Goal: Transaction & Acquisition: Subscribe to service/newsletter

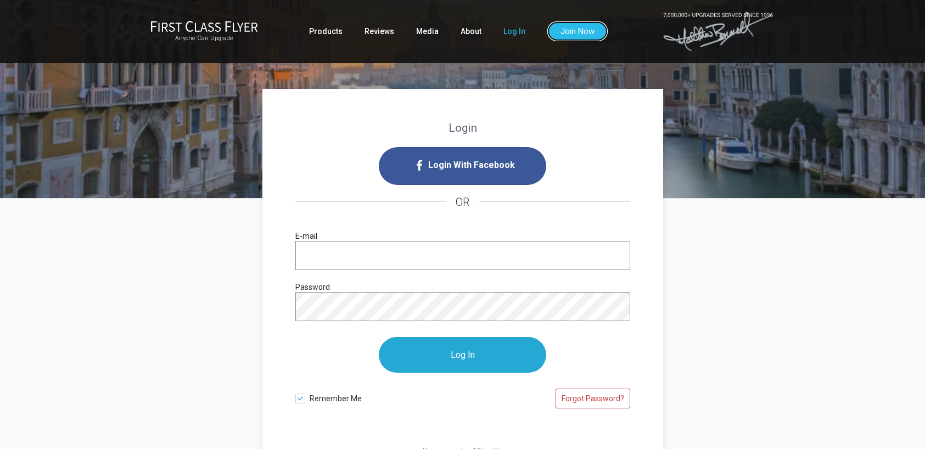
click at [576, 32] on link "Join Now" at bounding box center [578, 31] width 60 height 20
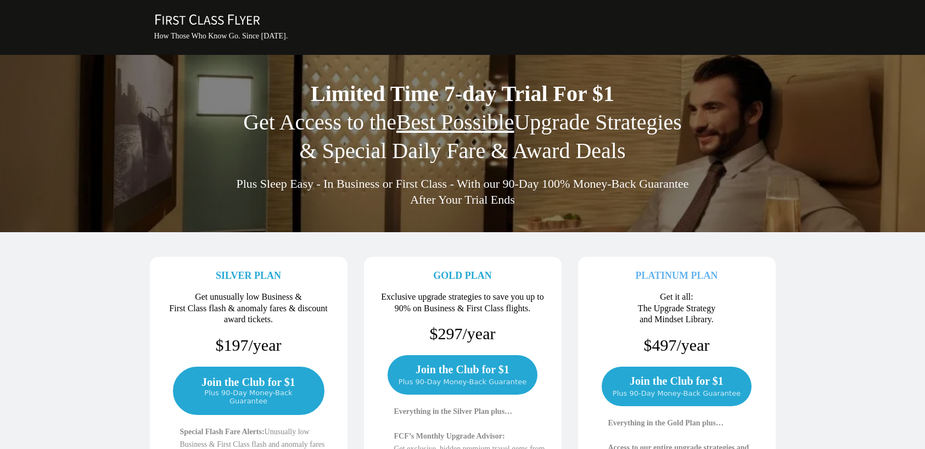
click at [343, 130] on span "Get Access to the Best Possible Upgrade Strategies" at bounding box center [462, 122] width 439 height 25
click at [446, 126] on u "Best Possible" at bounding box center [456, 122] width 118 height 25
click at [450, 101] on span "Limited Time 7-day Trial For $1" at bounding box center [463, 93] width 304 height 25
click at [464, 191] on span "Plus Sleep Easy - In Business or First Class - With our 90-Day 100% Money-Back …" at bounding box center [462, 184] width 453 height 14
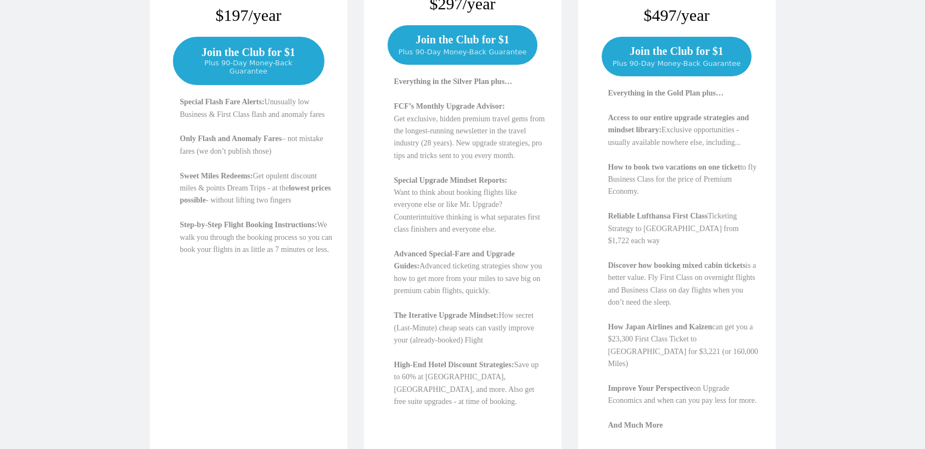
scroll to position [326, 0]
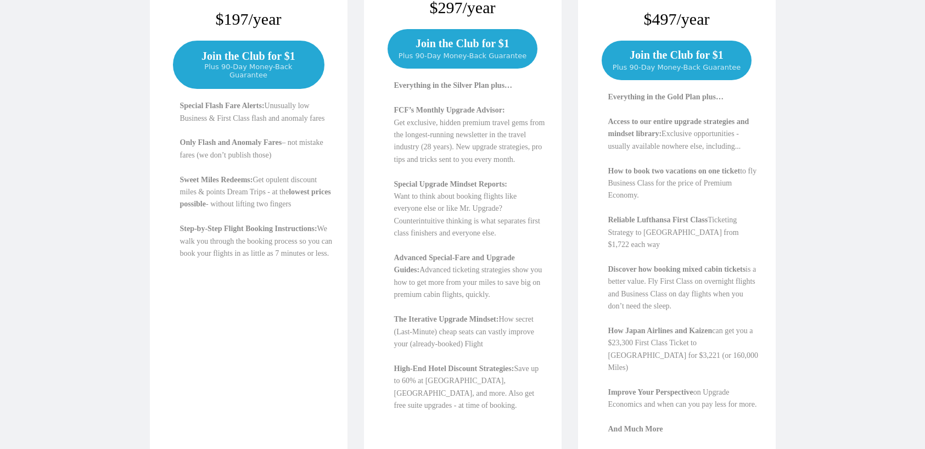
click at [233, 63] on span "Plus 90-Day Money-Back Guarantee" at bounding box center [248, 71] width 127 height 17
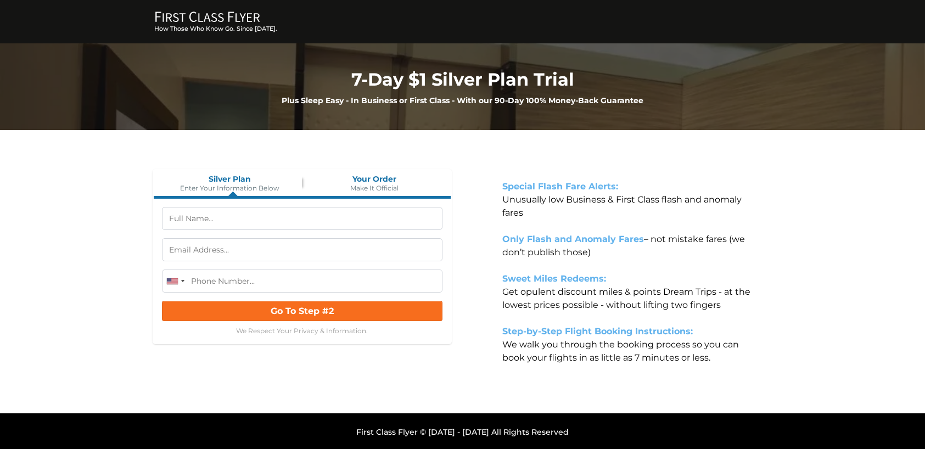
click at [199, 219] on input "text" at bounding box center [302, 218] width 281 height 23
type input "graciella sanchez"
type input "(310) 756-9145"
click at [236, 250] on input "text" at bounding box center [302, 249] width 281 height 23
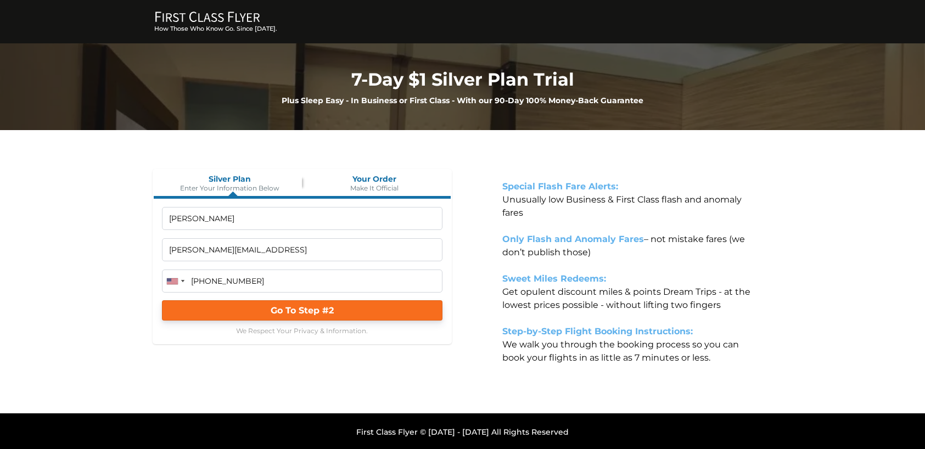
type input "graciella@tfc.manaement"
click at [290, 315] on span "Go To Step #2" at bounding box center [302, 310] width 63 height 10
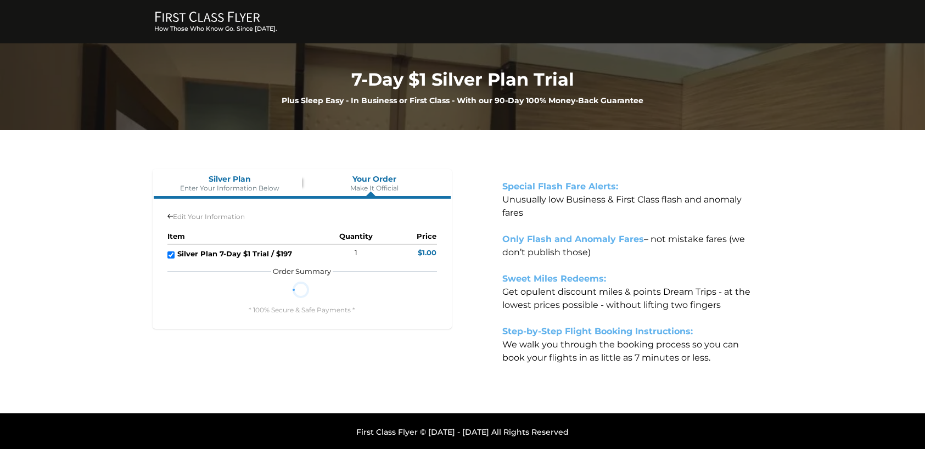
click at [241, 256] on strong "Silver Plan 7-Day $1 Trial / $197" at bounding box center [234, 253] width 115 height 9
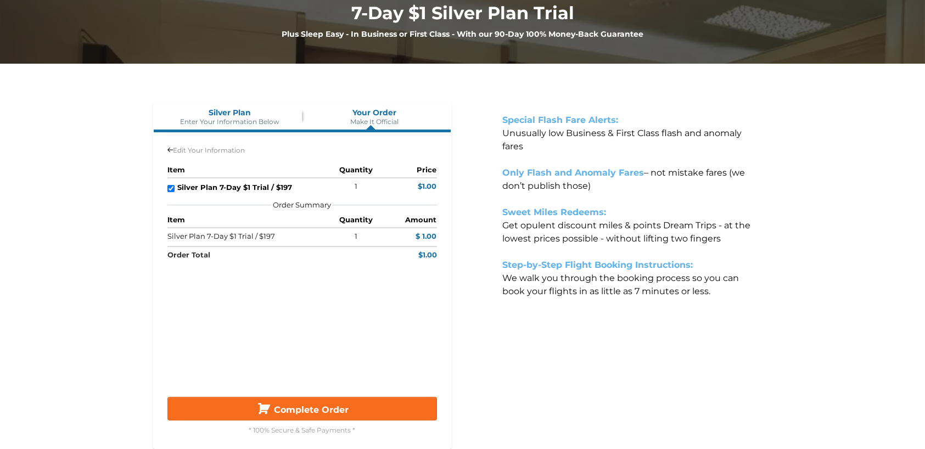
scroll to position [75, 0]
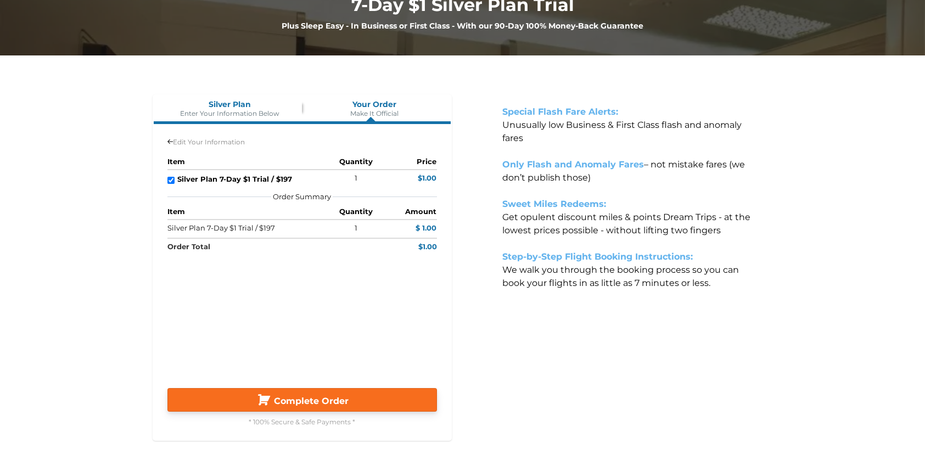
click at [314, 401] on span "Complete Order" at bounding box center [311, 401] width 75 height 10
click at [311, 399] on span "Complete Order" at bounding box center [311, 401] width 75 height 10
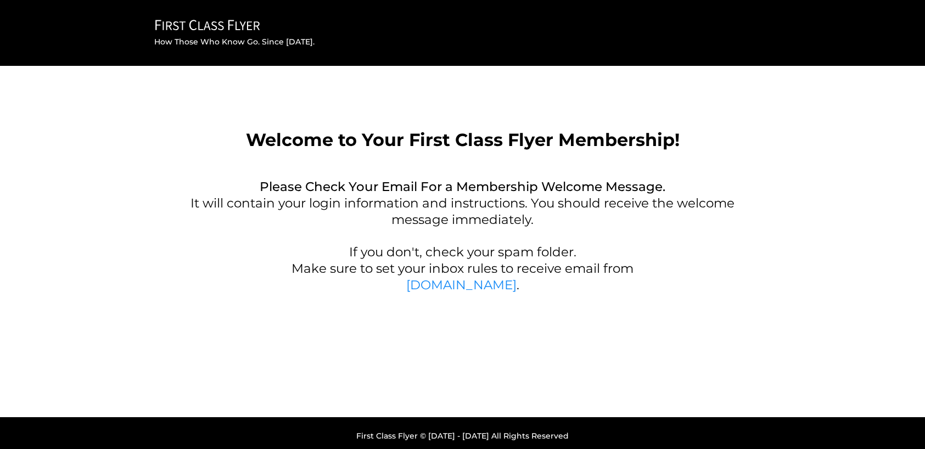
scroll to position [5, 0]
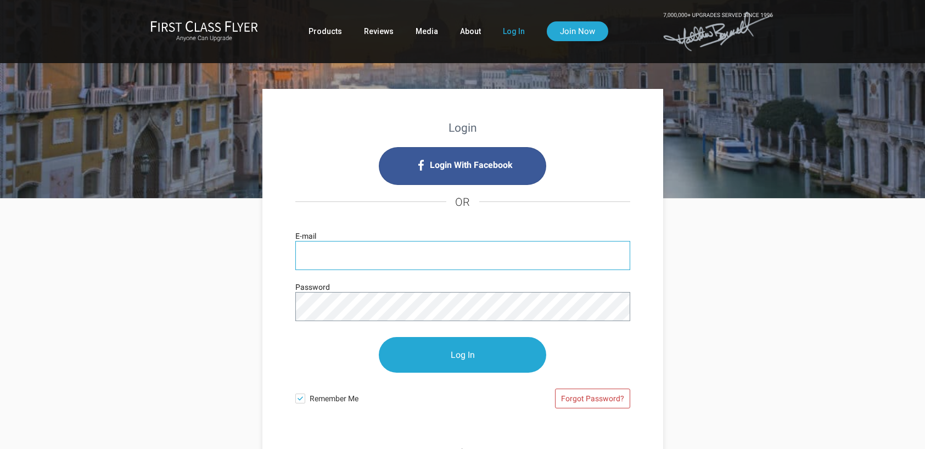
click at [324, 256] on input "E-mail" at bounding box center [462, 255] width 335 height 29
click at [322, 256] on input "E-mail" at bounding box center [462, 255] width 335 height 29
click at [356, 253] on input "E-mail" at bounding box center [462, 255] width 335 height 29
type input "graciella@tfc.management"
click at [324, 343] on p "Log In" at bounding box center [462, 355] width 335 height 58
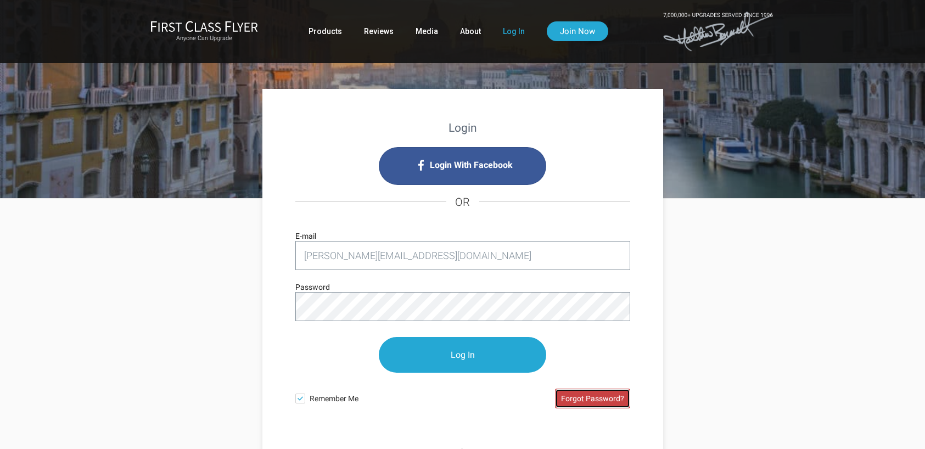
click at [584, 392] on link "Forgot Password?" at bounding box center [592, 399] width 75 height 20
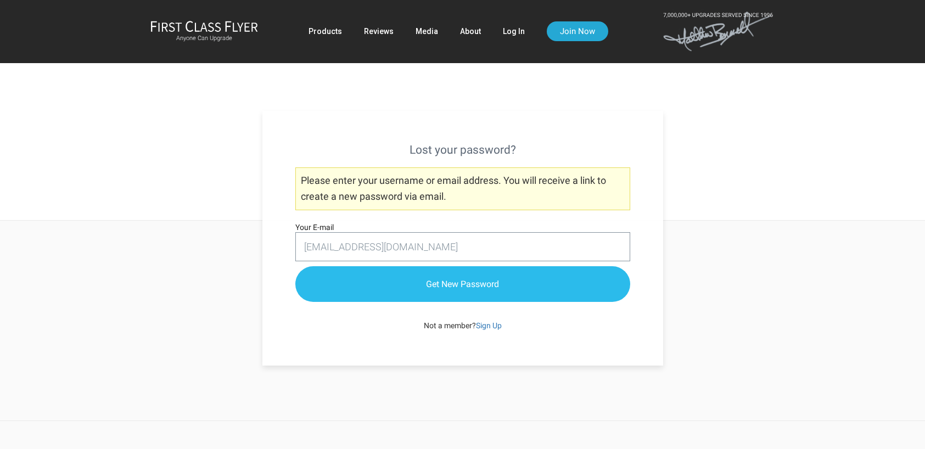
type input "[EMAIL_ADDRESS][DOMAIN_NAME]"
click at [473, 281] on input "Get New Password" at bounding box center [462, 285] width 335 height 36
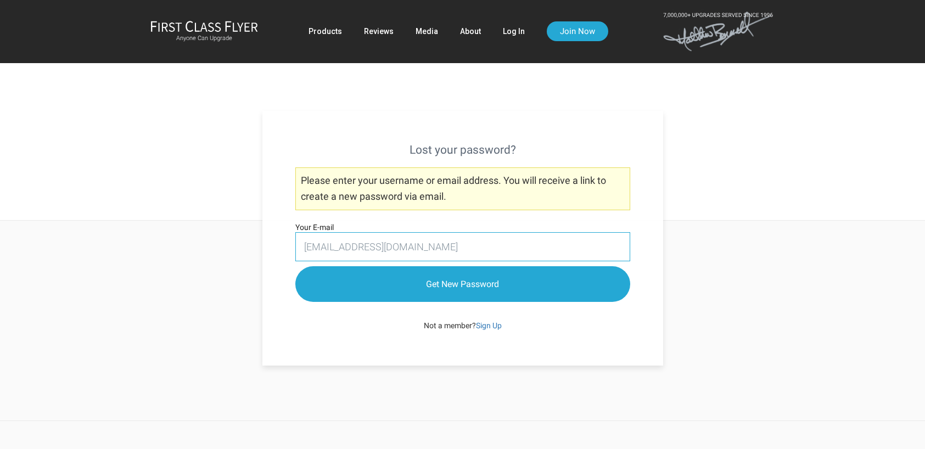
click at [353, 253] on input "gracciella@tfc.management" at bounding box center [462, 246] width 335 height 29
click at [357, 243] on input "[EMAIL_ADDRESS][DOMAIN_NAME]" at bounding box center [462, 246] width 335 height 29
click at [344, 246] on input "[EMAIL_ADDRESS][DOMAIN_NAME]" at bounding box center [462, 246] width 335 height 29
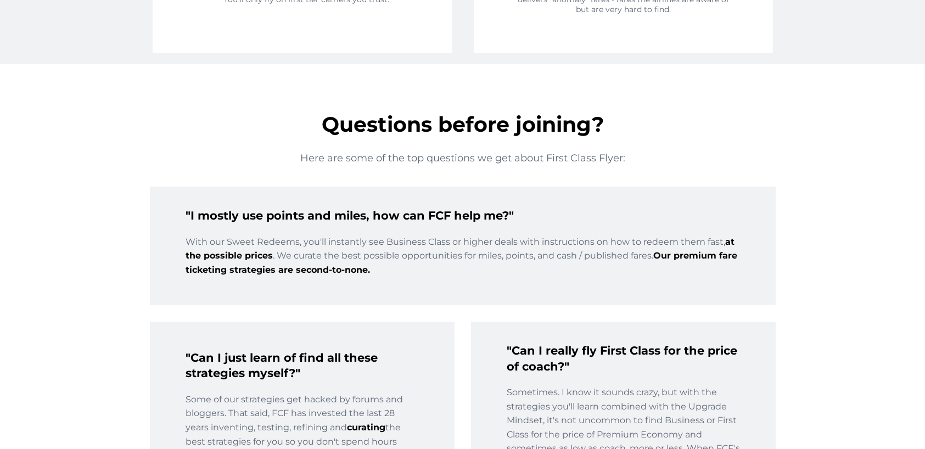
scroll to position [1744, 0]
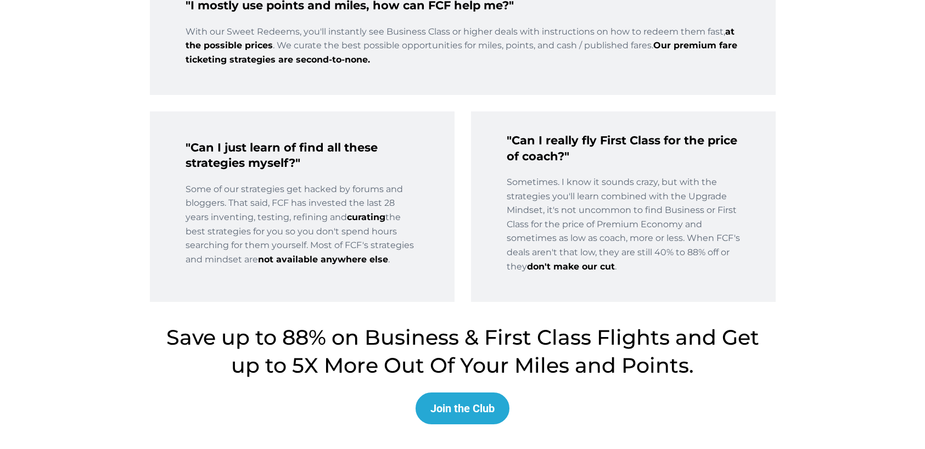
click at [469, 409] on div "Join the Club" at bounding box center [463, 408] width 64 height 13
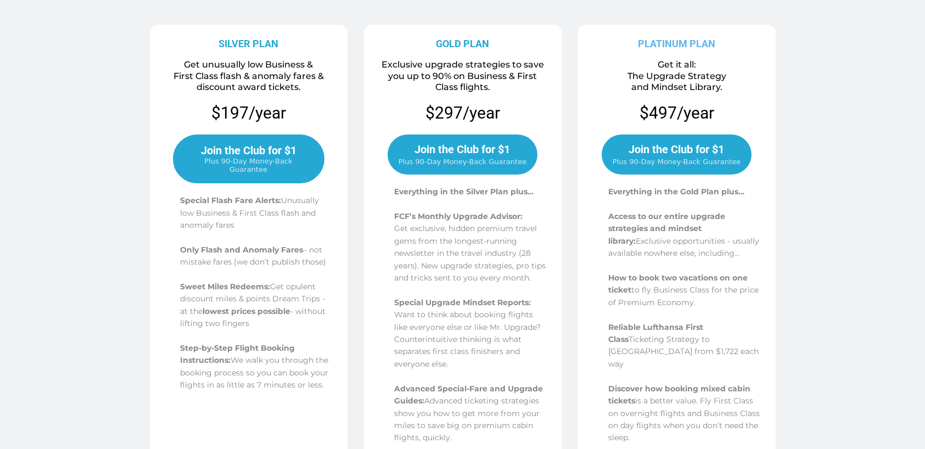
click at [203, 157] on span "Join the Club for $1" at bounding box center [249, 150] width 96 height 13
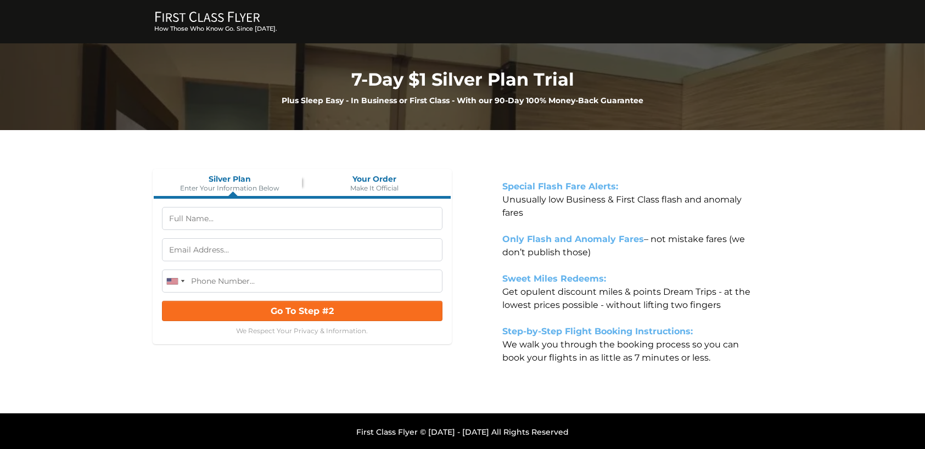
click at [197, 224] on input "text" at bounding box center [302, 218] width 281 height 23
type input "graciella sanchez"
type input "(310) 756-9145"
click at [233, 244] on input "text" at bounding box center [302, 249] width 281 height 23
click at [200, 250] on input "graciella@tfc.management" at bounding box center [302, 249] width 281 height 23
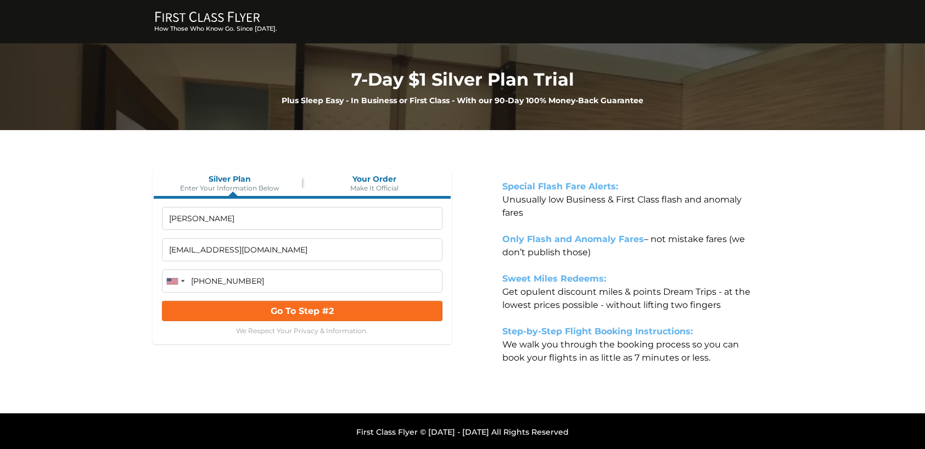
click at [224, 250] on input "graciella105@tfc.management" at bounding box center [302, 249] width 281 height 23
drag, startPoint x: 289, startPoint y: 247, endPoint x: 222, endPoint y: 248, distance: 67.6
click at [222, 248] on input "graciella105@tfc.management" at bounding box center [302, 249] width 281 height 23
type input "graciella105@gmail.com"
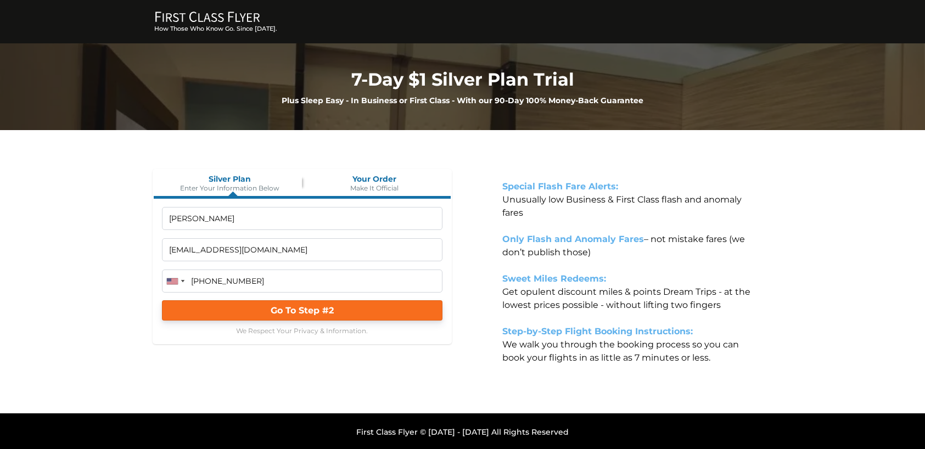
click at [288, 311] on span "Go To Step #2" at bounding box center [302, 310] width 63 height 10
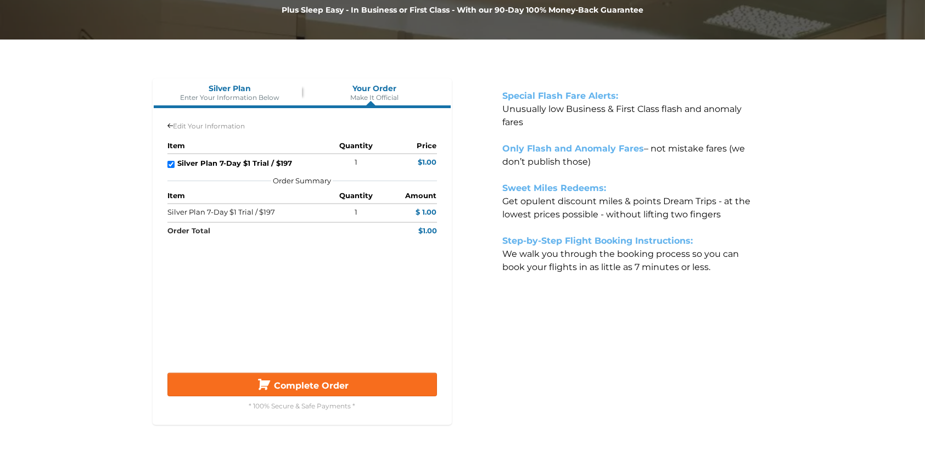
scroll to position [127, 0]
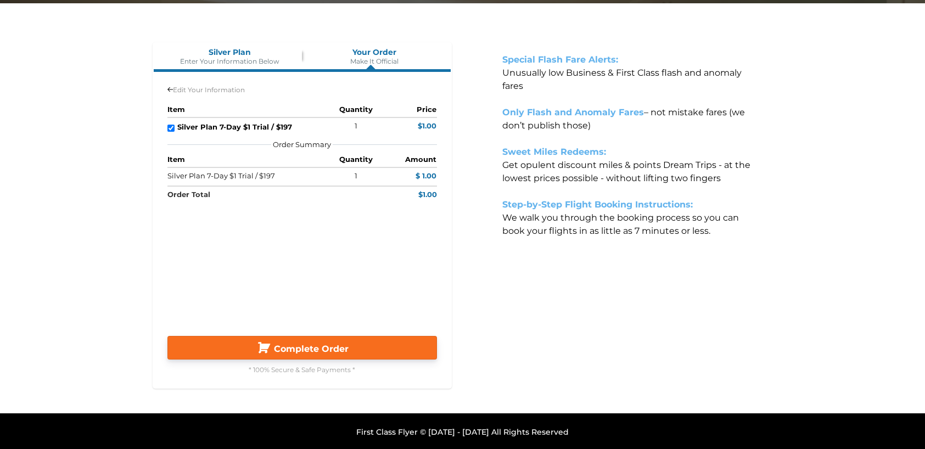
click at [340, 340] on button "Complete Order" at bounding box center [303, 348] width 270 height 24
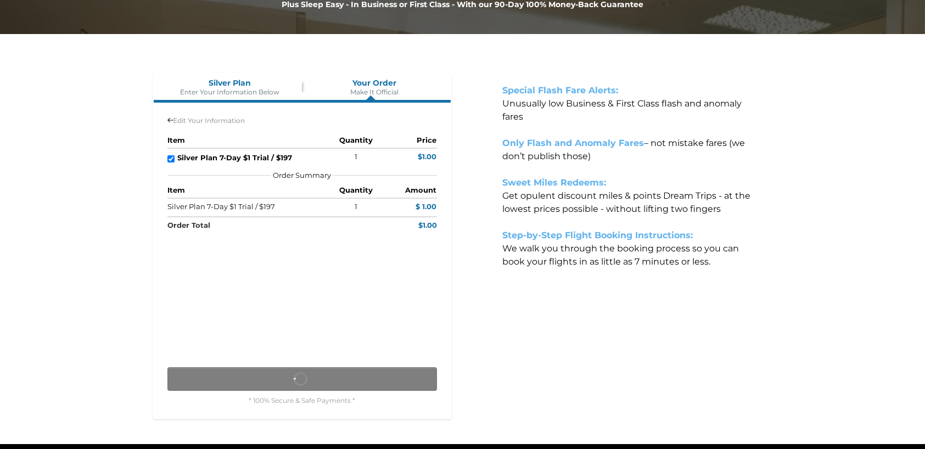
scroll to position [95, 0]
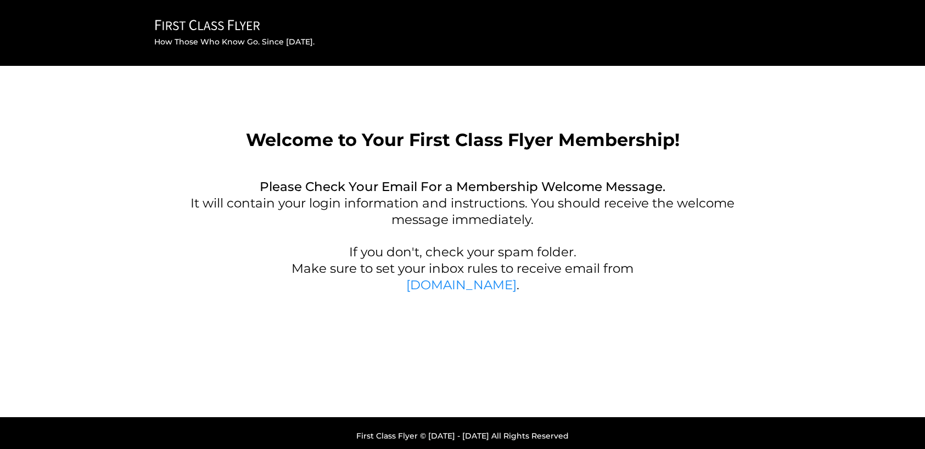
scroll to position [5, 0]
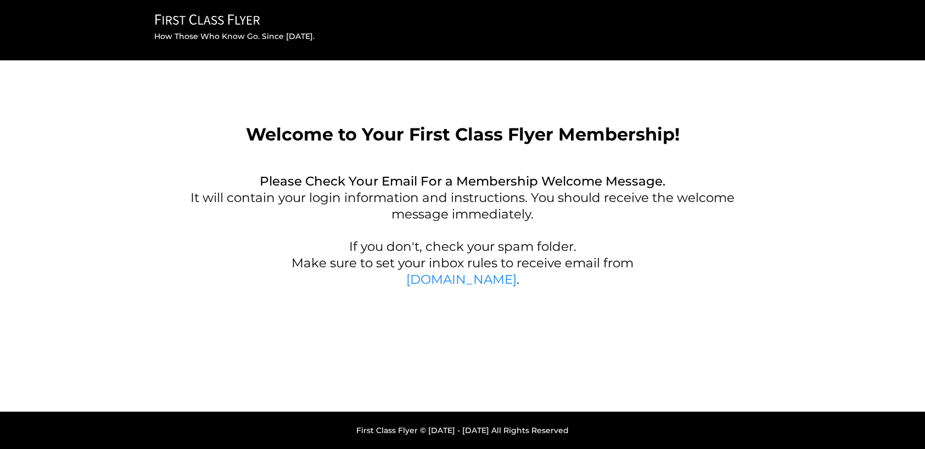
click at [306, 196] on p "It will contain your login information and instructions. You should receive the…" at bounding box center [463, 206] width 599 height 33
click at [259, 55] on div "FIRST CLASS FLYER Copy Created with Sketch. How Those Who Know Go. Since 1996." at bounding box center [462, 28] width 925 height 66
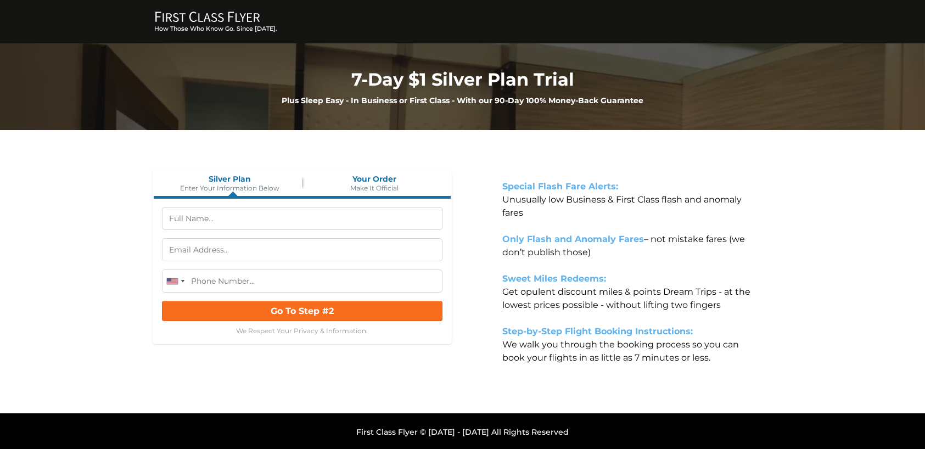
click at [373, 74] on strong "7-Day $1 Silver Plan Trial" at bounding box center [463, 79] width 223 height 21
click at [216, 16] on icon "FIRST CLASS FLYER Copy Created with Sketch." at bounding box center [208, 17] width 110 height 12
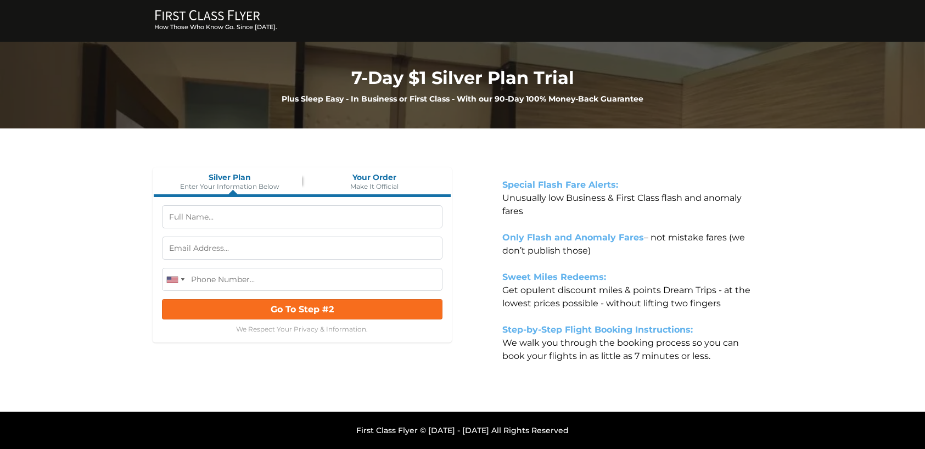
click at [615, 365] on p at bounding box center [623, 369] width 277 height 13
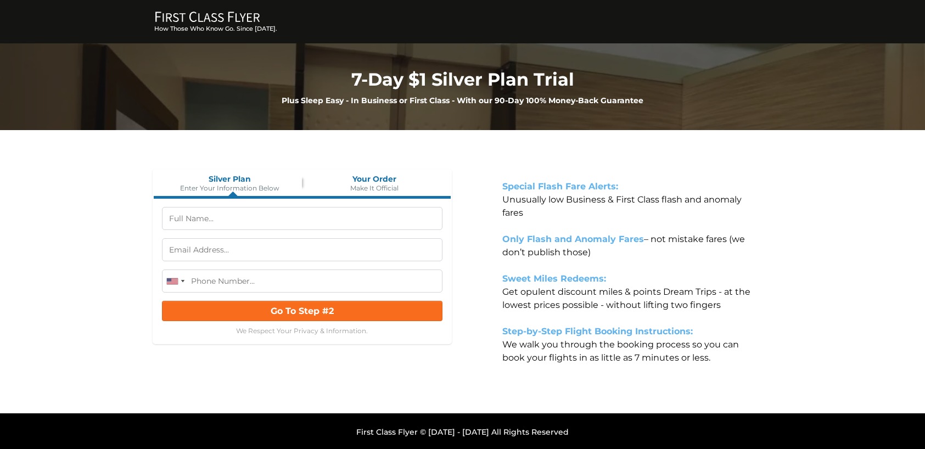
click at [215, 16] on icon "FIRST CLASS FLYER Copy Created with Sketch." at bounding box center [208, 17] width 110 height 12
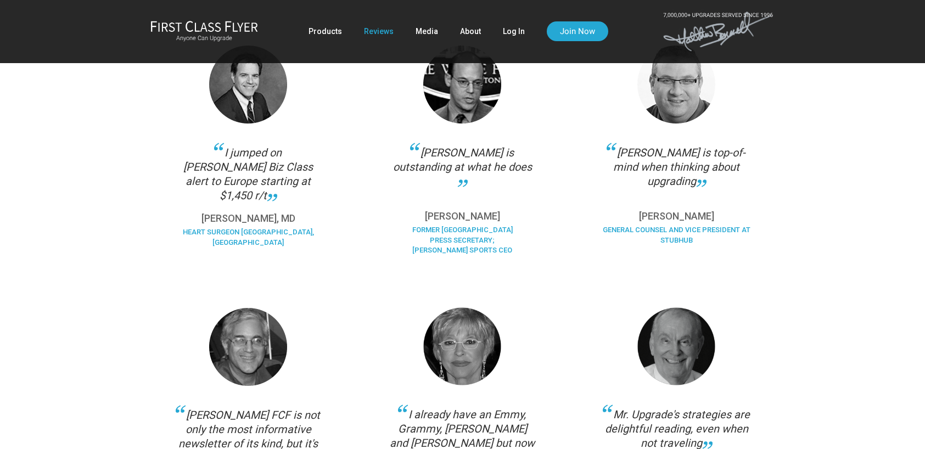
scroll to position [922, 0]
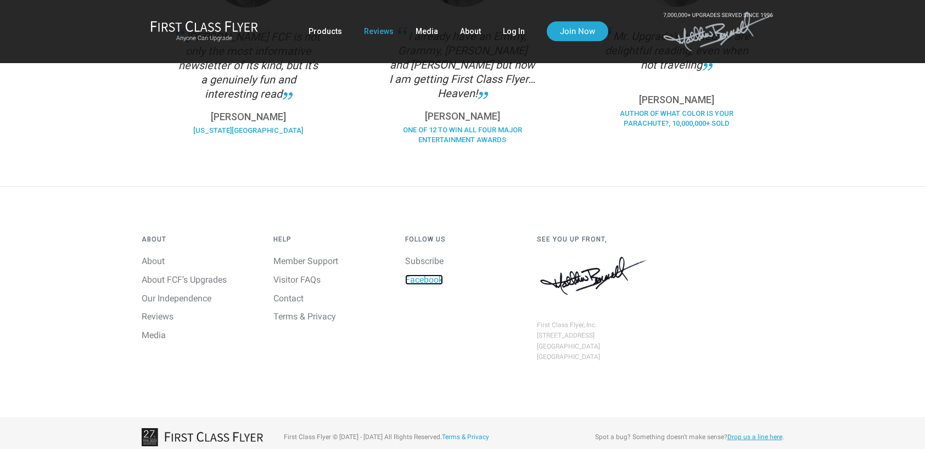
click at [432, 275] on link "Facebook" at bounding box center [424, 280] width 38 height 10
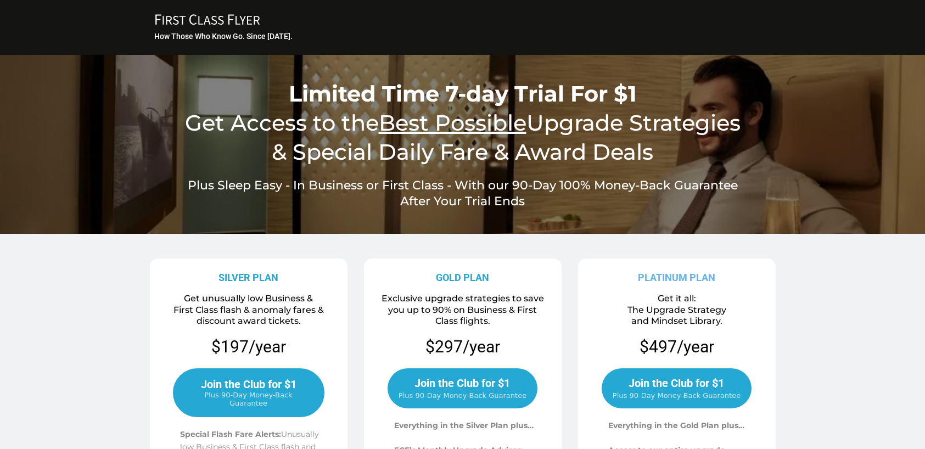
click at [153, 105] on h1 "Limited Time 7-day Trial For $1 Get Access to the Best Possible Upgrade Strateg…" at bounding box center [463, 123] width 621 height 87
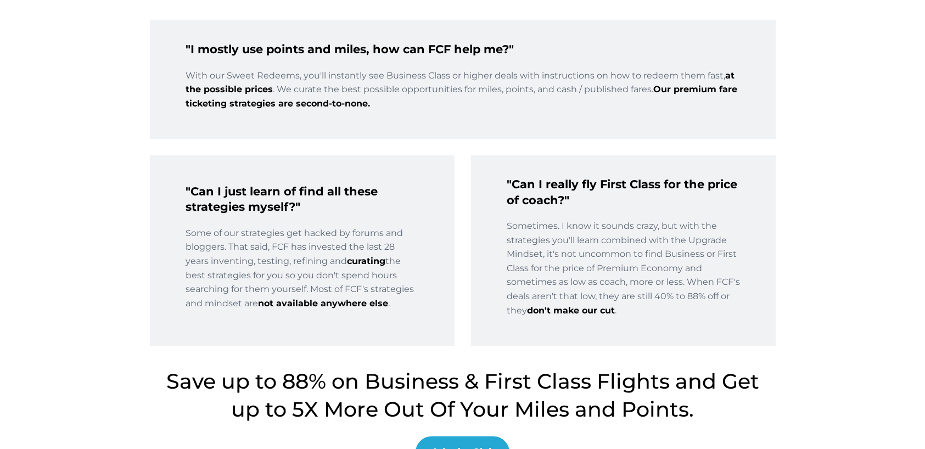
scroll to position [1744, 0]
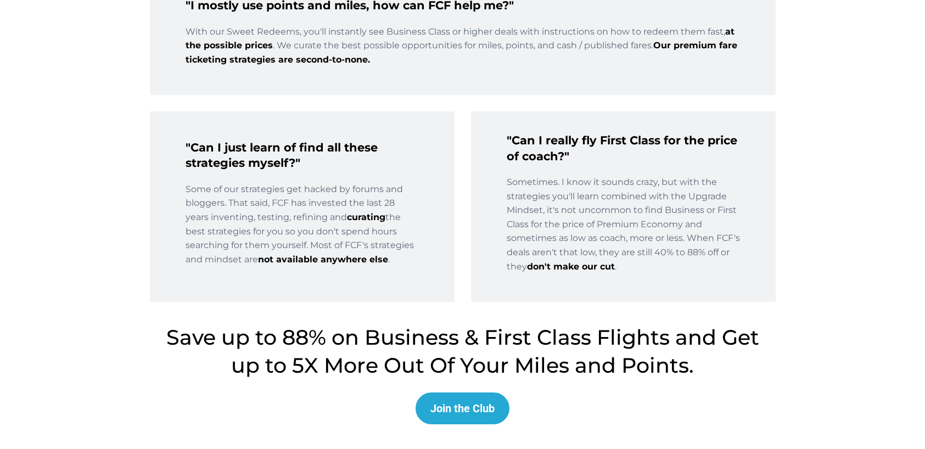
scroll to position [234, 0]
